Goal: Information Seeking & Learning: Learn about a topic

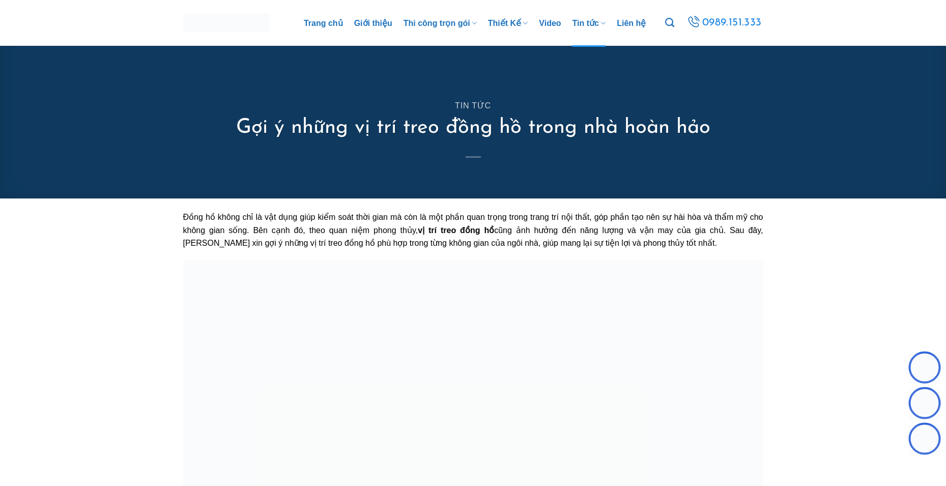
scroll to position [102, 0]
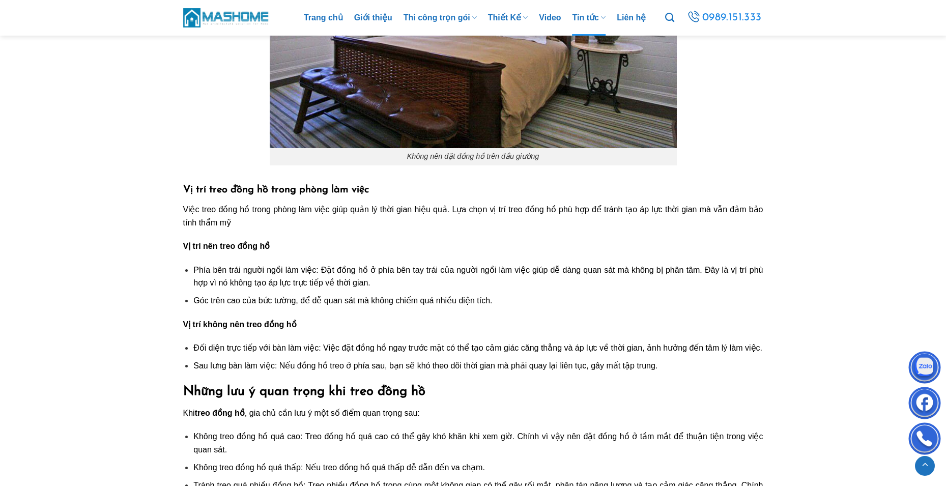
scroll to position [2797, 0]
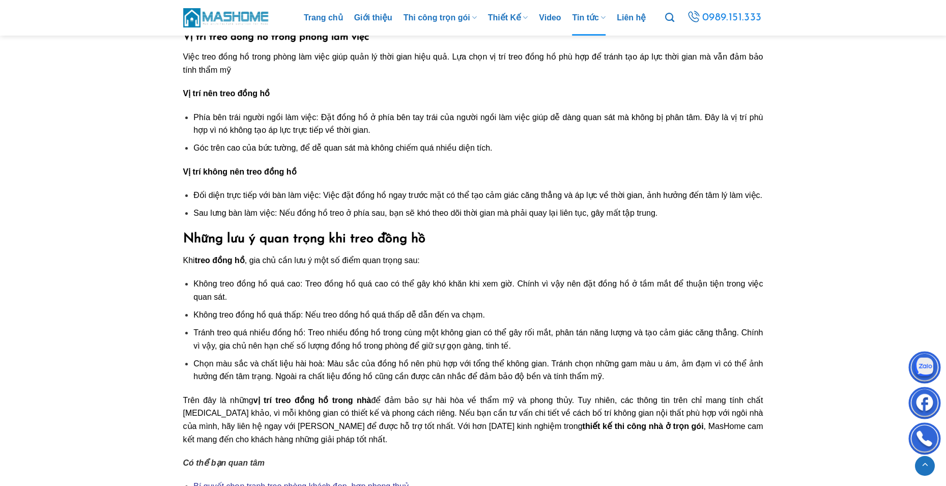
scroll to position [3001, 0]
